Goal: Information Seeking & Learning: Understand process/instructions

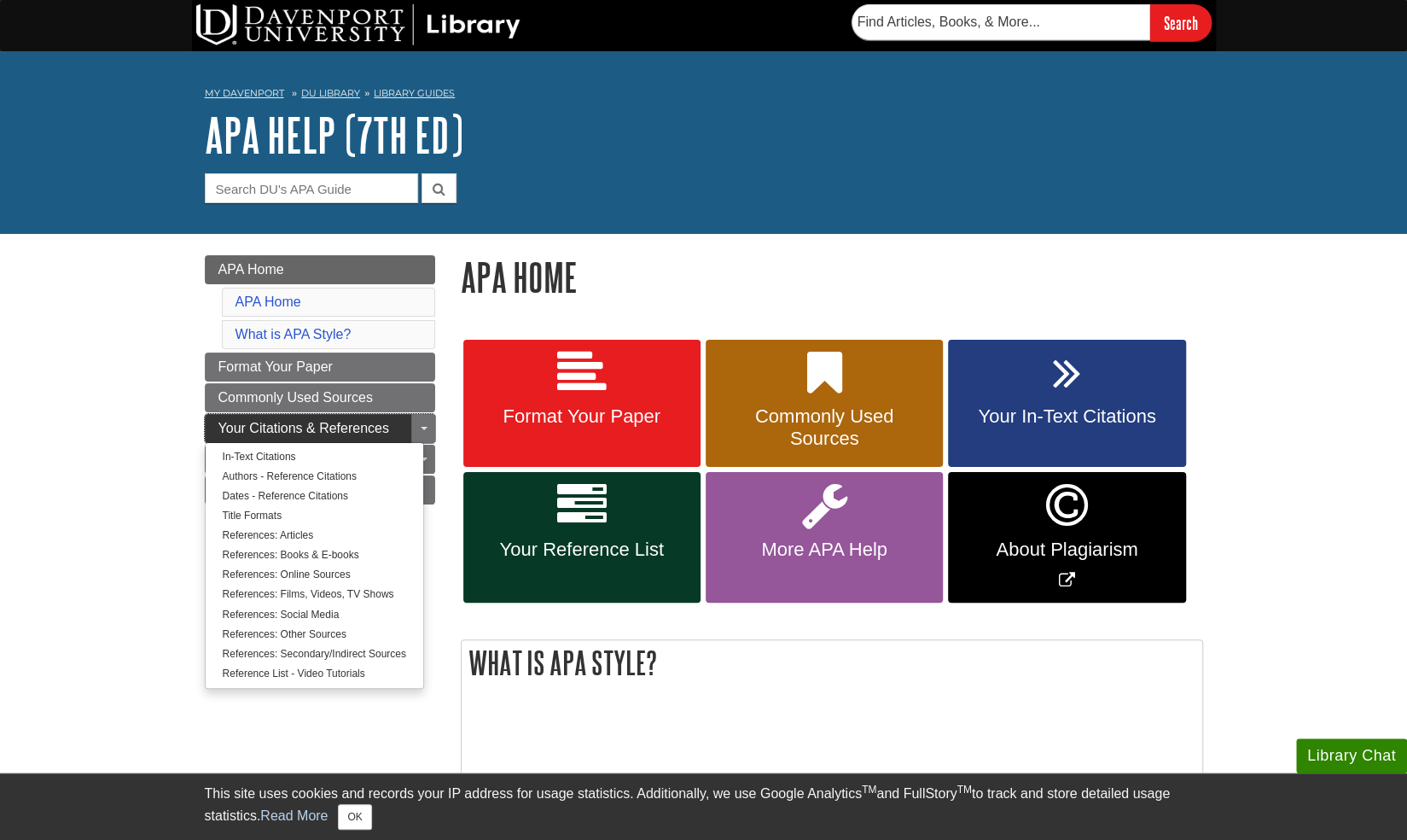
click at [396, 414] on link "Your Citations & References" at bounding box center [319, 428] width 230 height 29
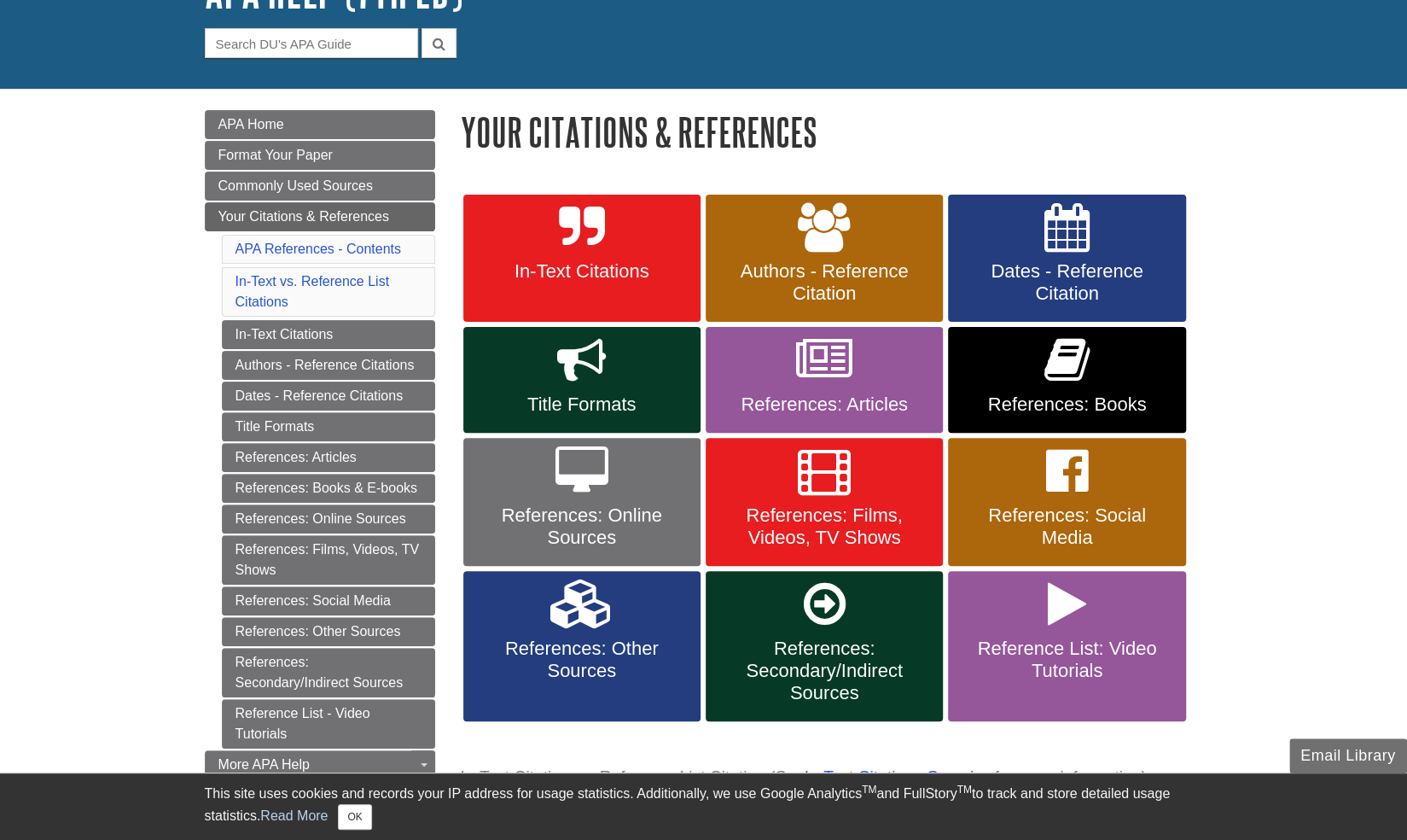
scroll to position [157, 0]
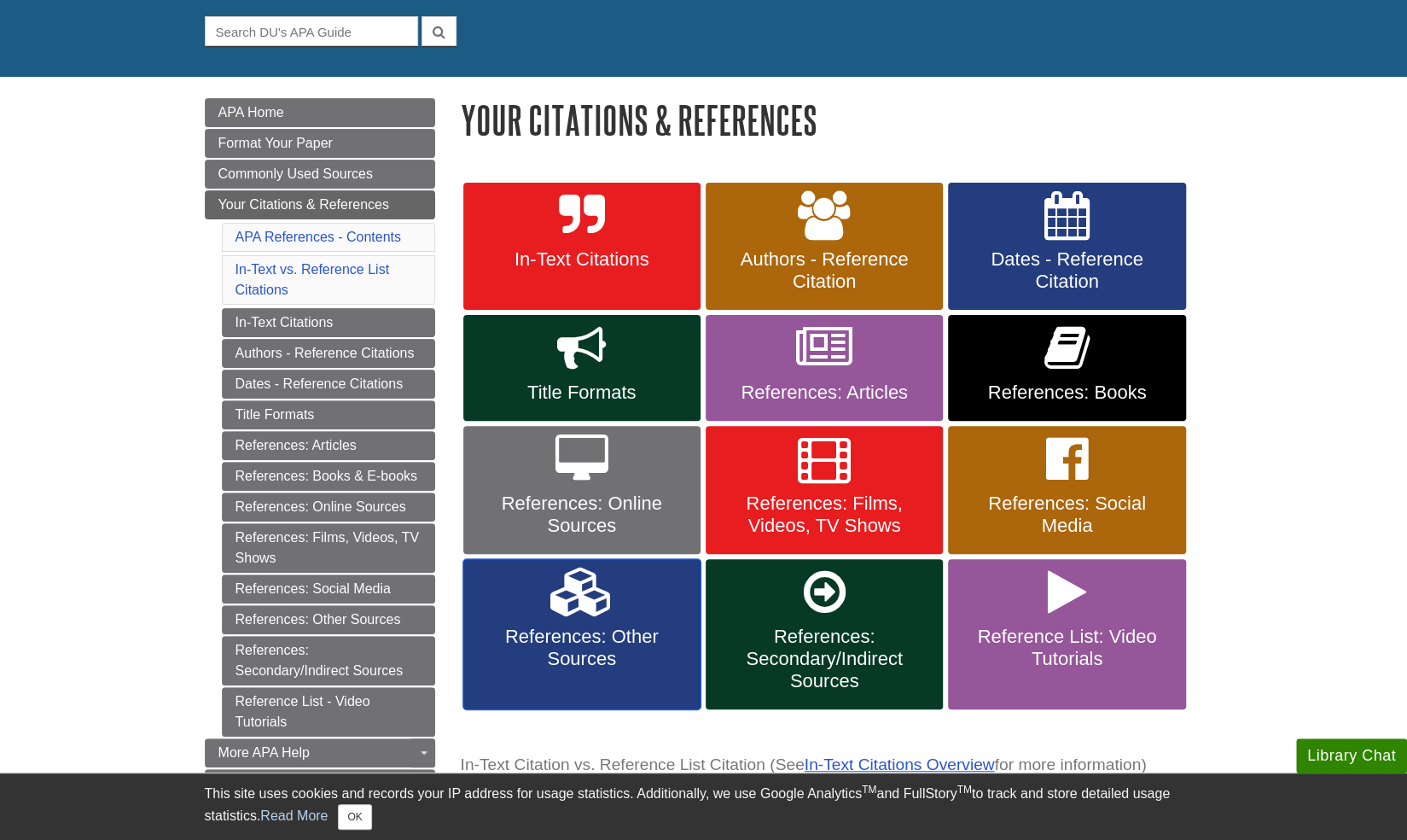
click at [594, 639] on span "References: Other Sources" at bounding box center [582, 647] width 212 height 44
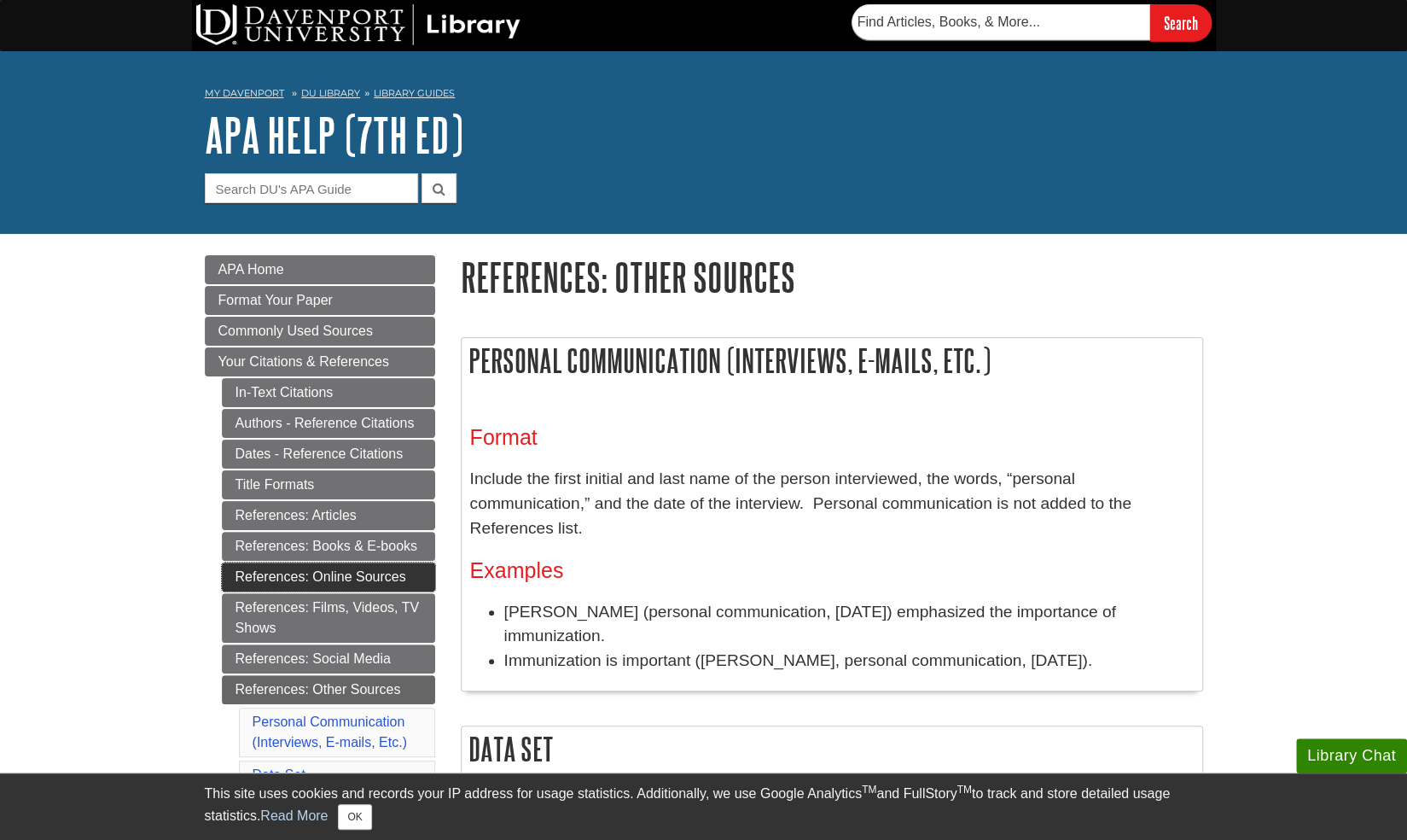
click at [329, 567] on link "References: Online Sources" at bounding box center [328, 577] width 214 height 29
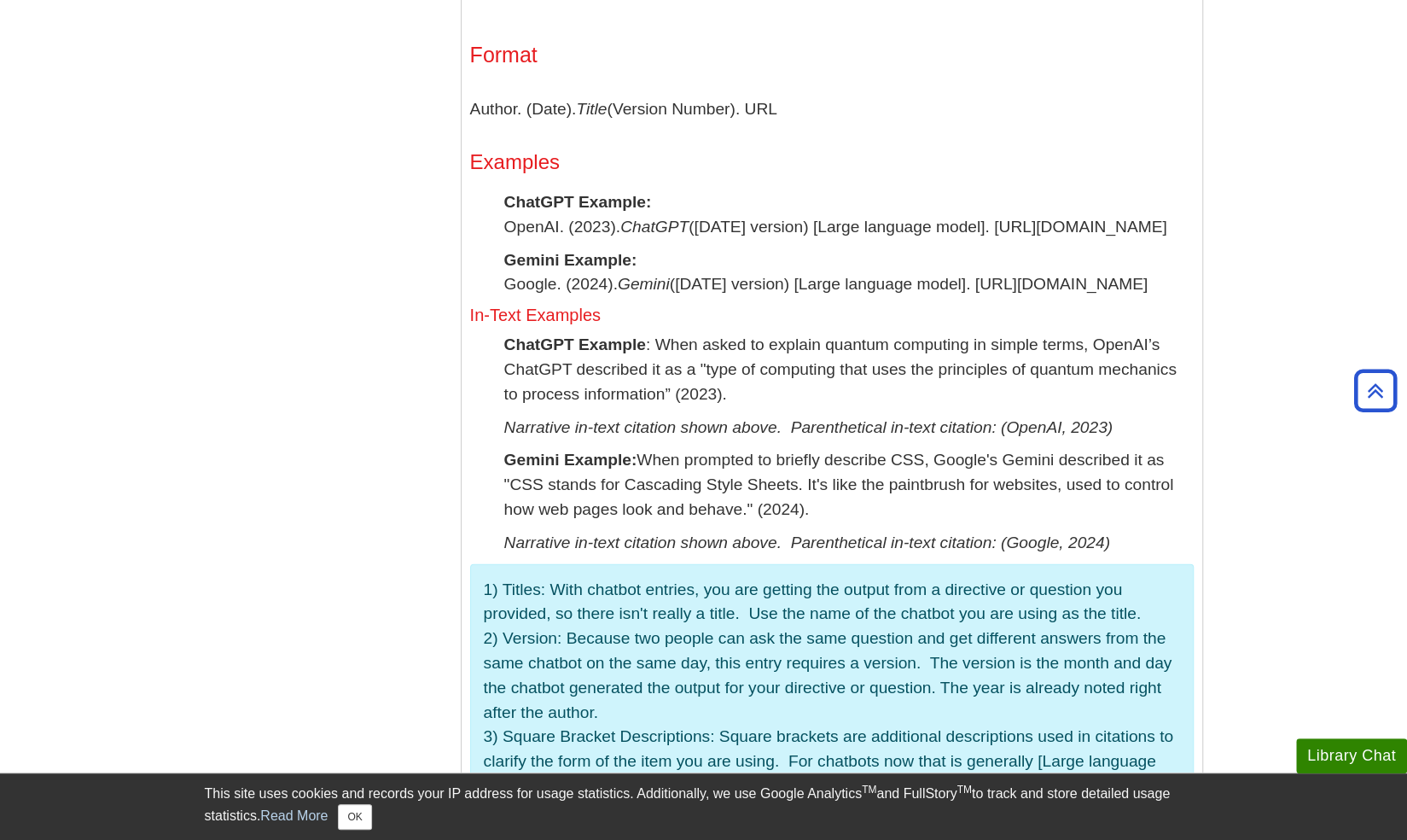
scroll to position [2732, 0]
drag, startPoint x: 501, startPoint y: 226, endPoint x: 738, endPoint y: 246, distance: 237.8
click at [738, 246] on div "Format Author. (Date). Title (Version Number). URL Examples ChatGPT Example: Op…" at bounding box center [832, 547] width 724 height 1009
copy p "OpenAI. (2023). ChatGPT (Mar 14 version) [Large language model]. https://chat.o…"
click at [654, 240] on p "ChatGPT Example: OpenAI. (2023). ChatGPT (Mar 14 version) [Large language model…" at bounding box center [849, 216] width 690 height 50
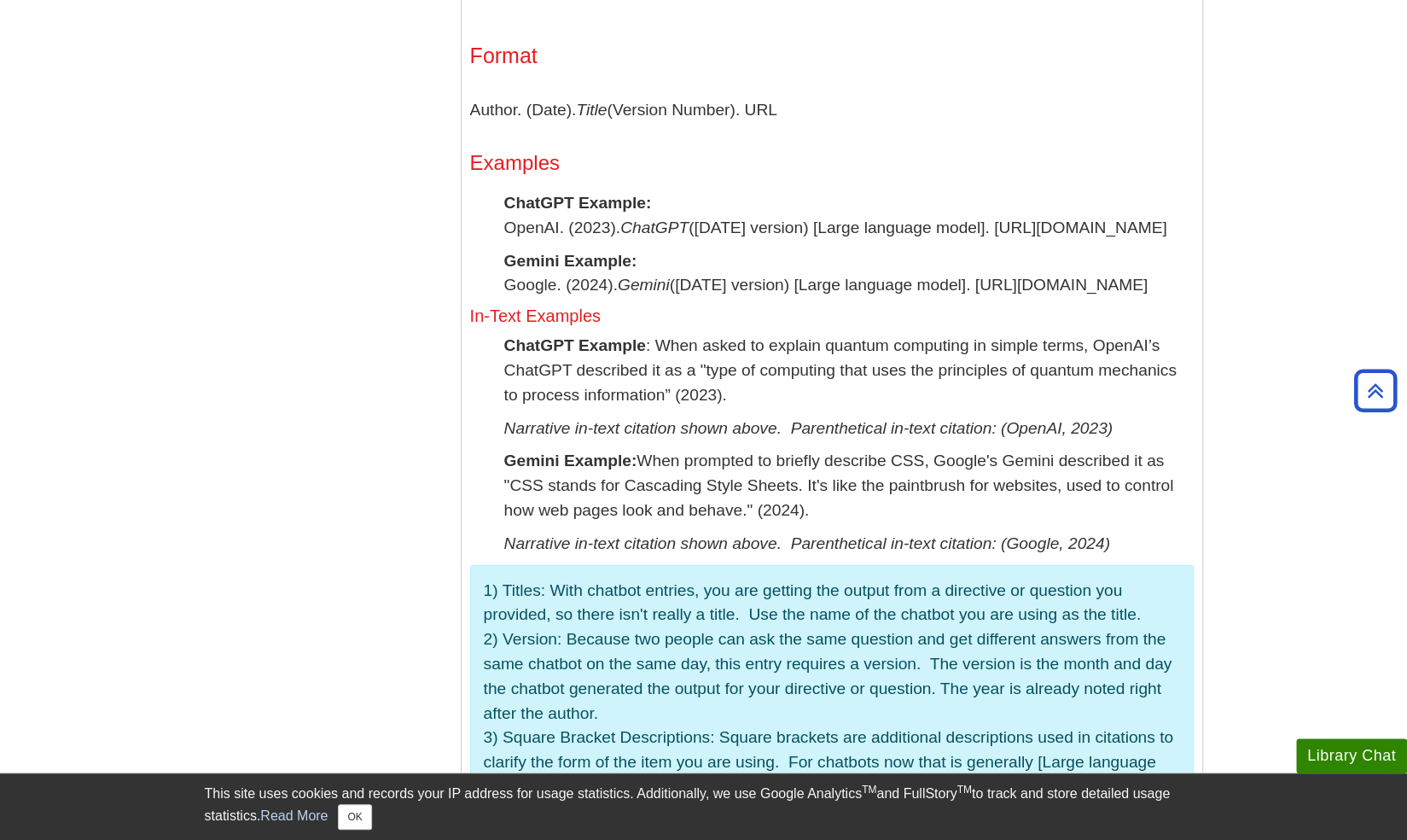
click at [681, 492] on p "Gemini Example: When prompted to briefly describe CSS, Google's Gemini describe…" at bounding box center [849, 485] width 690 height 73
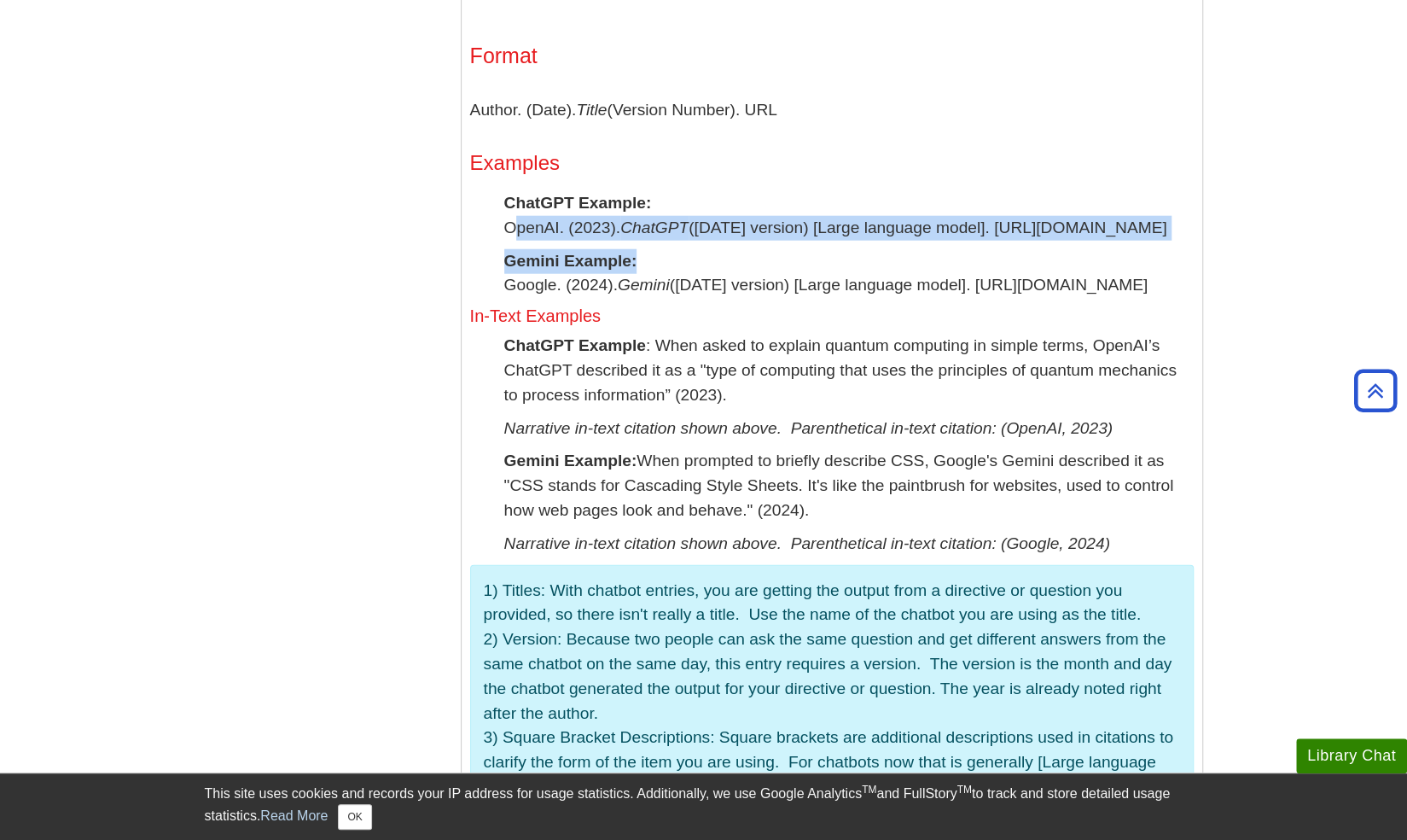
drag, startPoint x: 737, startPoint y: 266, endPoint x: 508, endPoint y: 227, distance: 232.3
click at [508, 227] on div "Format Author. (Date). Title (Version Number). URL Examples ChatGPT Example: Op…" at bounding box center [832, 547] width 724 height 1009
copy div "OpenAI. (2023). ChatGPT (Mar 14 version) [Large language model]. https://chat.o…"
click at [721, 212] on p "ChatGPT Example: OpenAI. (2023). ChatGPT (Mar 14 version) [Large language model…" at bounding box center [849, 216] width 690 height 50
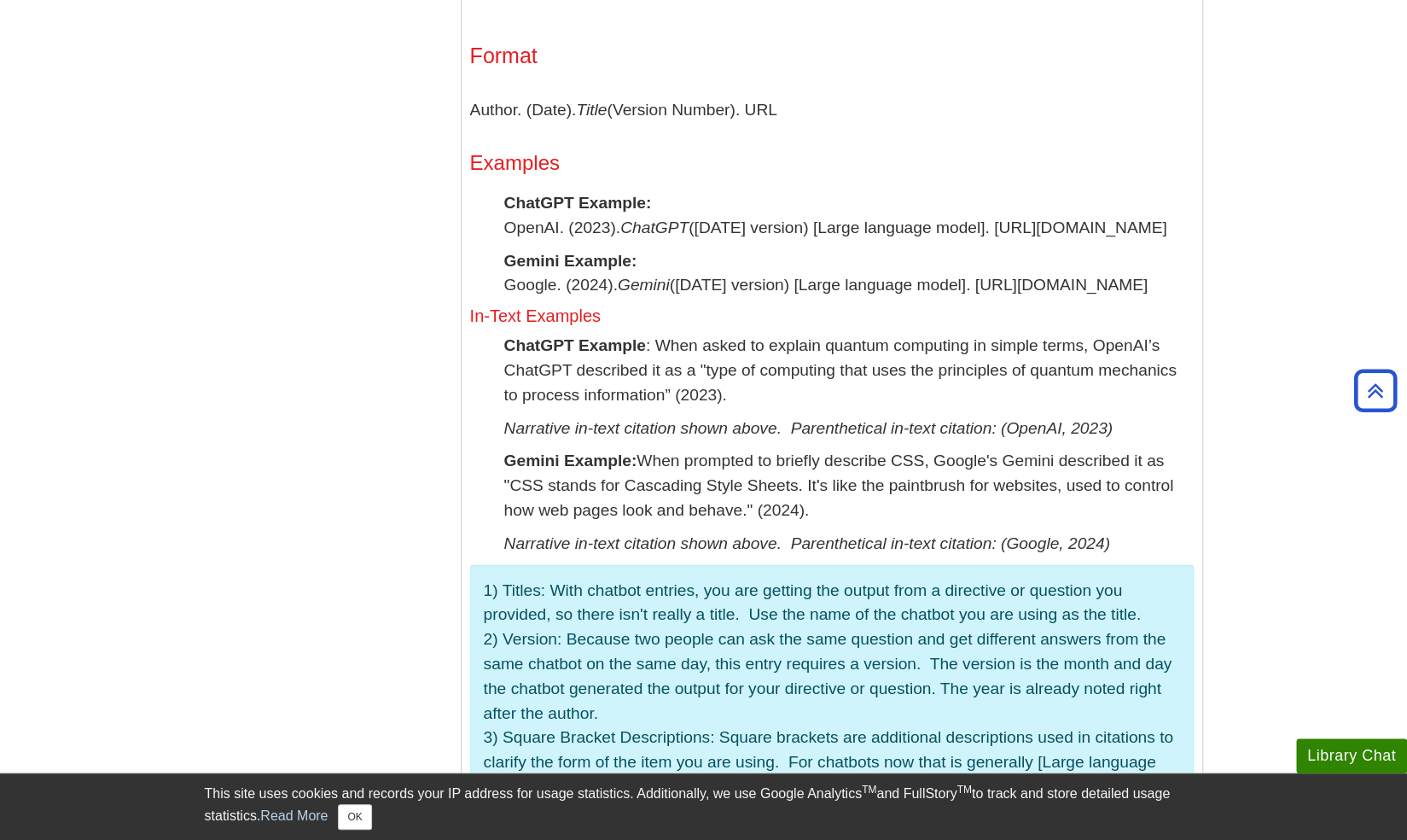
drag, startPoint x: 717, startPoint y: 248, endPoint x: 502, endPoint y: 229, distance: 215.8
click at [502, 229] on div "Format Author. (Date). Title (Version Number). URL Examples ChatGPT Example: Op…" at bounding box center [832, 547] width 724 height 1009
copy p "OpenAI. (2023). ChatGPT (Mar 14 version) [Large language model]. https://chat.o…"
